Goal: Information Seeking & Learning: Learn about a topic

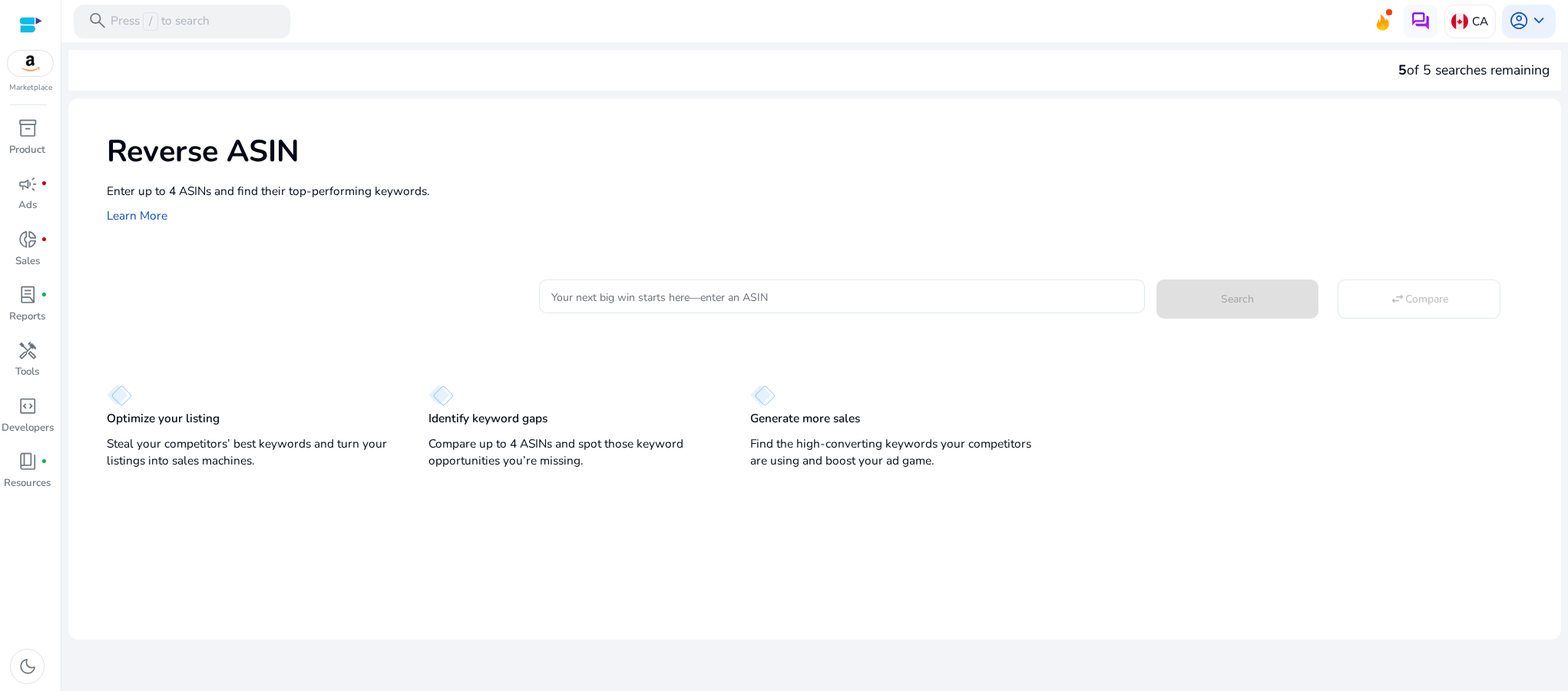
click at [1262, 452] on div "Optimize your listing Steal your competitors’ best keywords and turn your listi…" at bounding box center [814, 419] width 1492 height 109
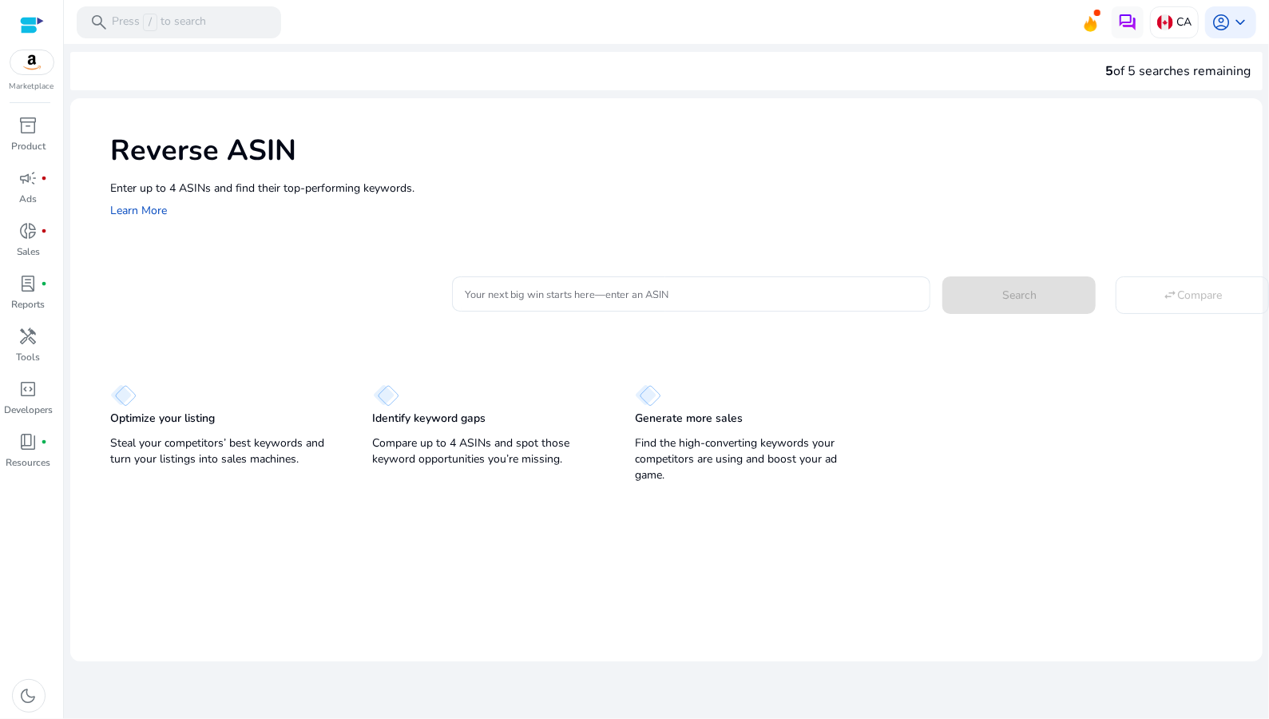
click at [756, 73] on div "5 of 5 searches remaining" at bounding box center [666, 71] width 1192 height 38
click at [760, 68] on div "5 of 5 searches remaining" at bounding box center [666, 71] width 1192 height 38
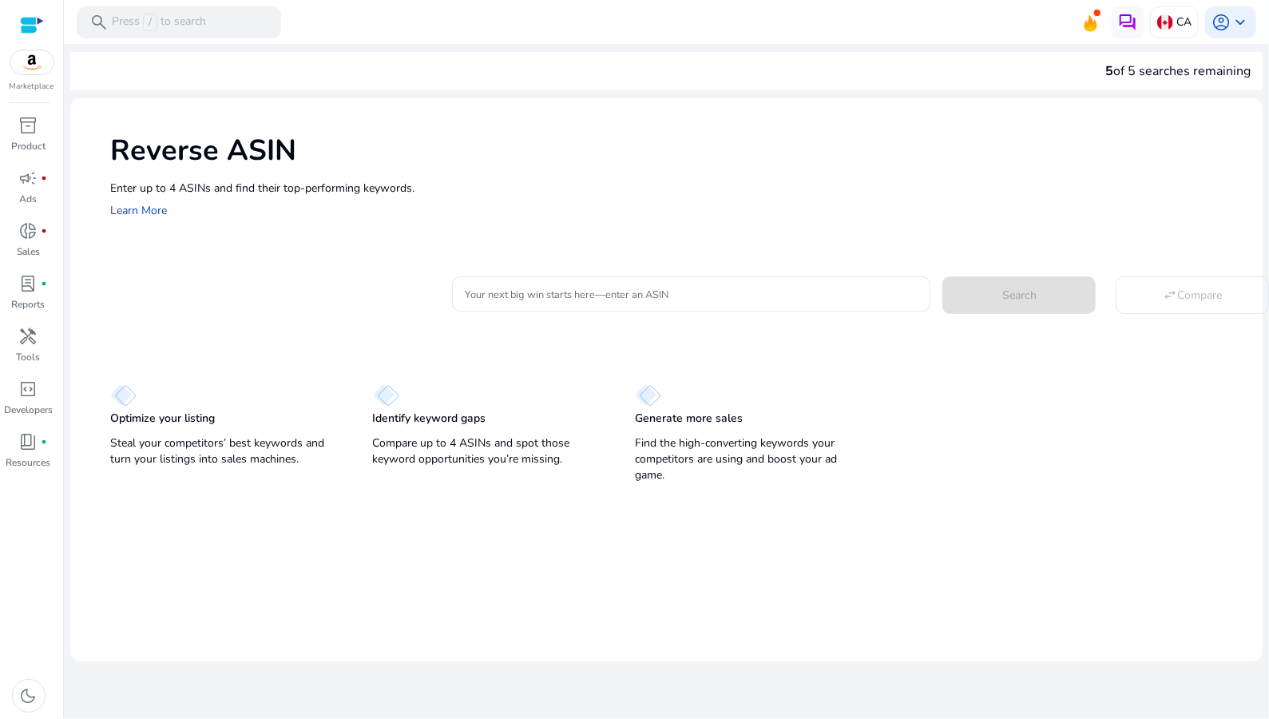
click at [760, 68] on div "5 of 5 searches remaining" at bounding box center [666, 71] width 1192 height 38
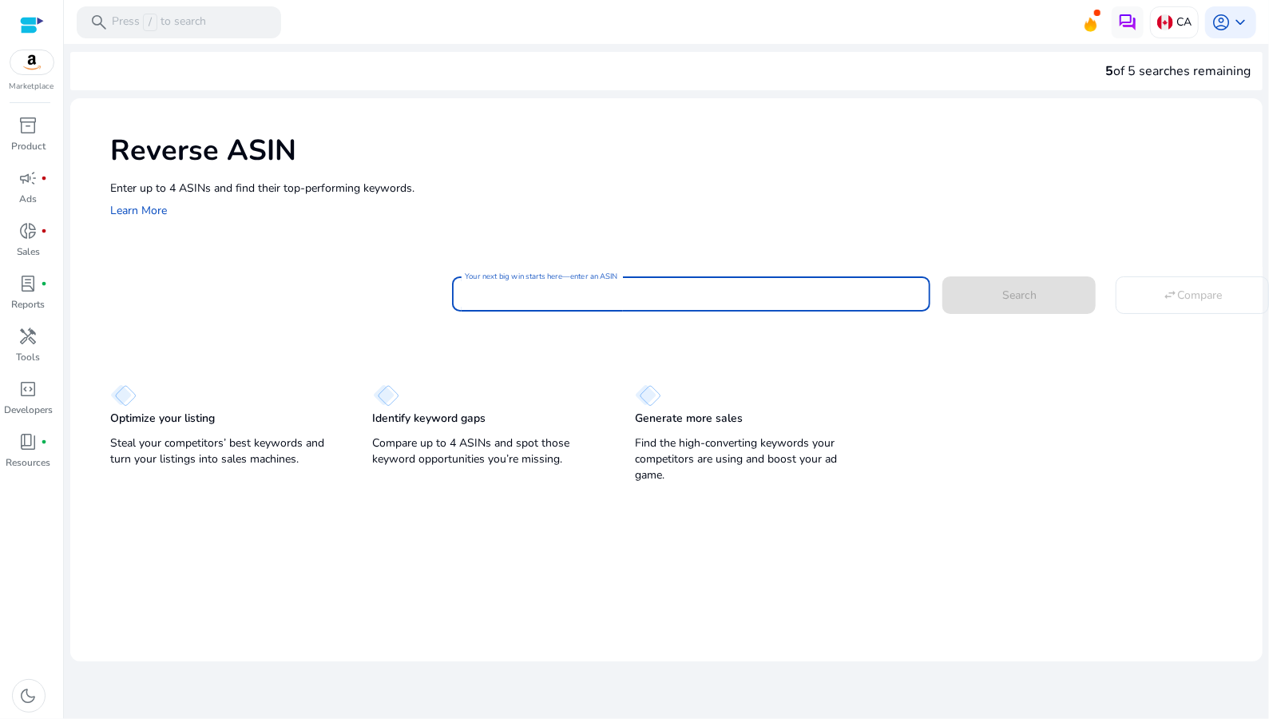
click at [556, 291] on input "Your next big win starts here—enter an ASIN" at bounding box center [691, 294] width 453 height 18
paste input "**********"
type input "**********"
click at [1005, 293] on span "Search" at bounding box center [1019, 295] width 34 height 17
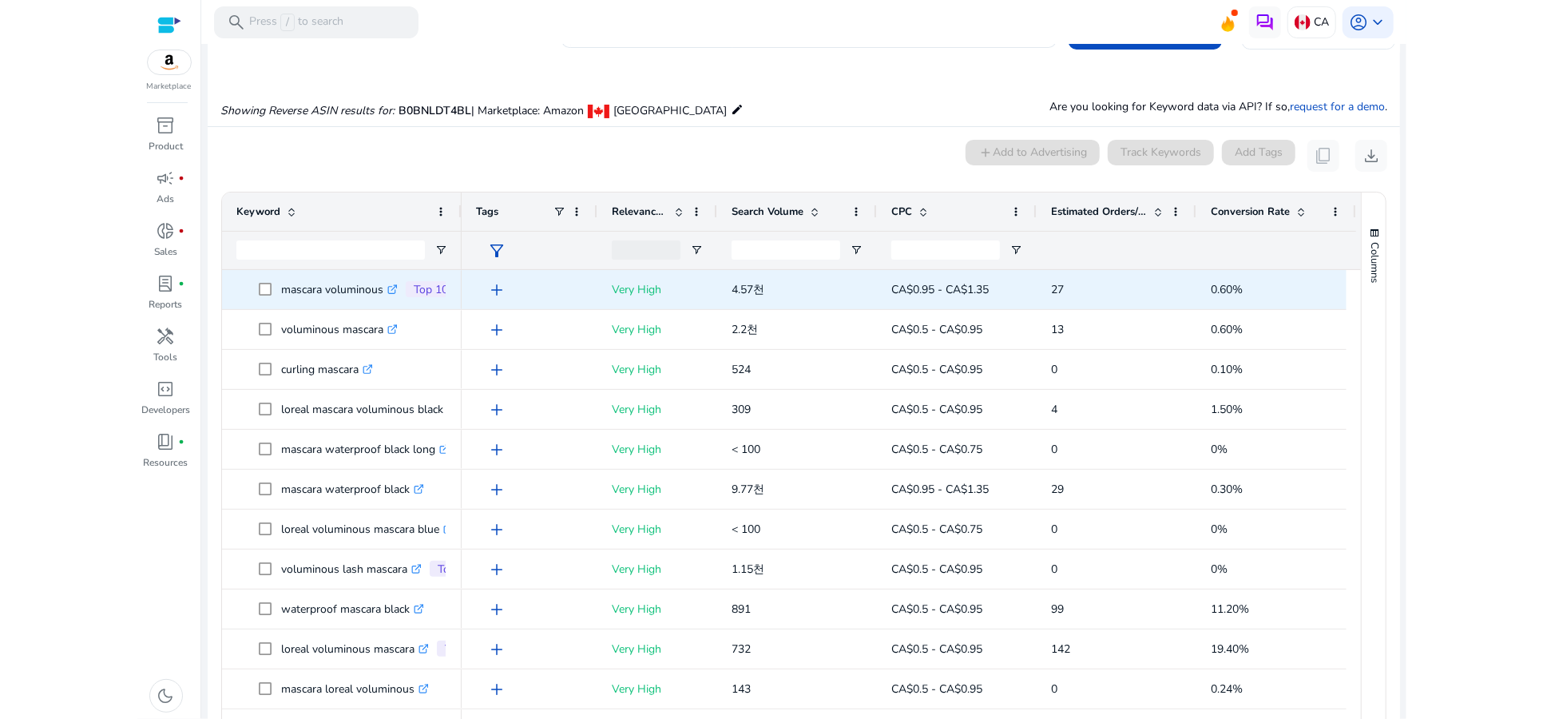
scroll to position [133, 0]
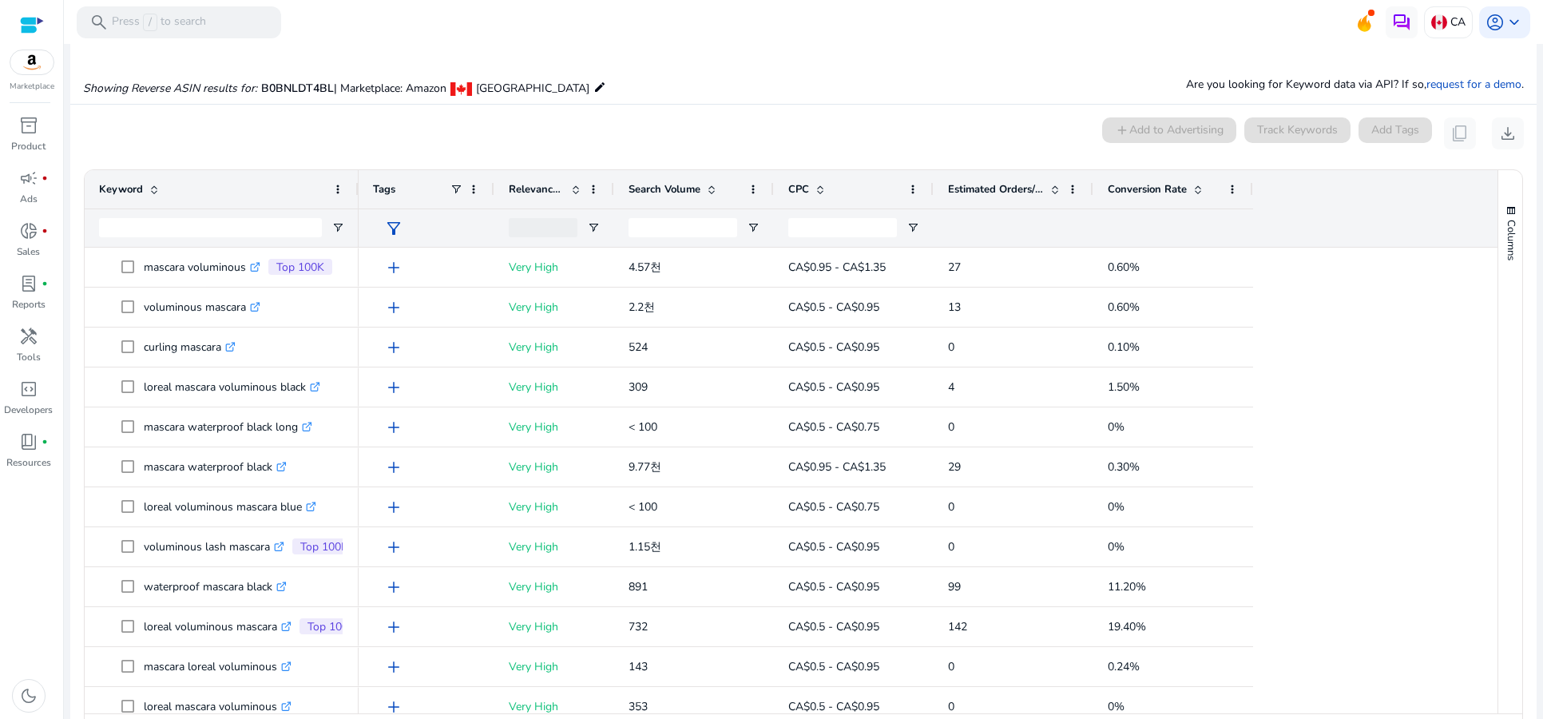
drag, startPoint x: 322, startPoint y: 192, endPoint x: 356, endPoint y: 191, distance: 34.3
click at [356, 191] on div at bounding box center [358, 189] width 6 height 38
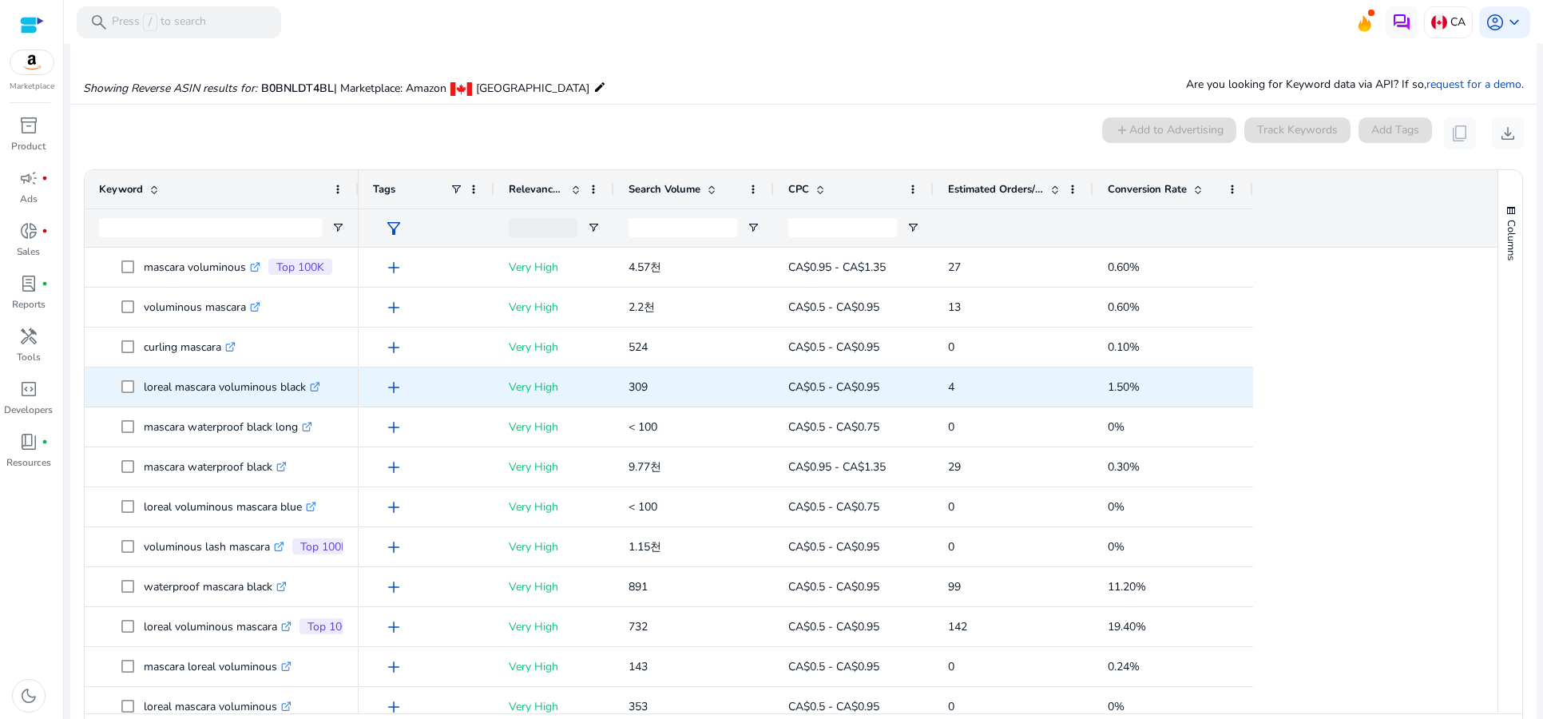
scroll to position [0, 0]
